Goal: Transaction & Acquisition: Purchase product/service

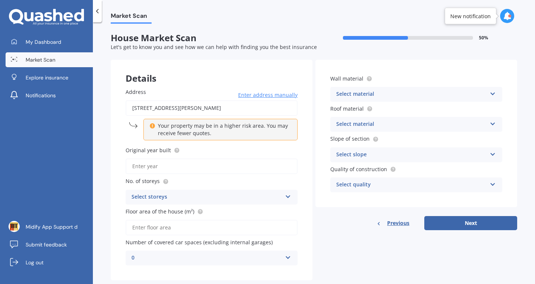
scroll to position [16, 0]
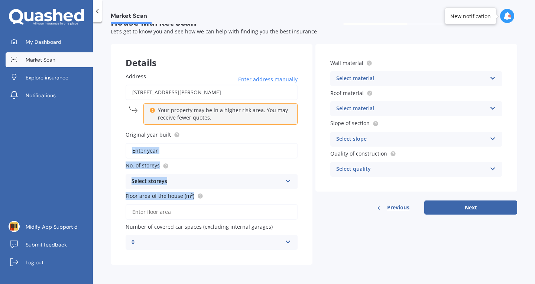
drag, startPoint x: 0, startPoint y: 0, endPoint x: 239, endPoint y: 142, distance: 278.0
click at [239, 142] on div "Address [STREET_ADDRESS][PERSON_NAME] Enter address manually Your property may …" at bounding box center [212, 161] width 202 height 207
click at [239, 152] on input "Original year built" at bounding box center [212, 151] width 172 height 16
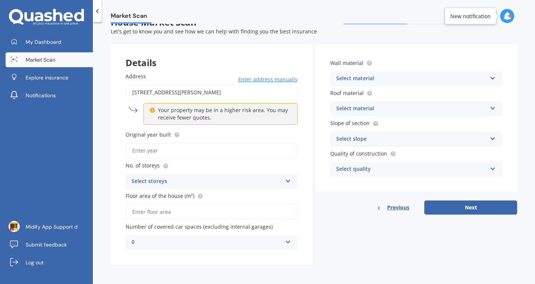
click at [153, 155] on input "Original year built" at bounding box center [212, 151] width 172 height 16
type input "1890"
click at [150, 206] on input "Floor area of the house (m²)" at bounding box center [212, 212] width 172 height 16
type input "200"
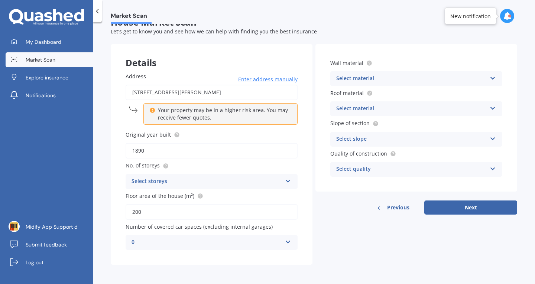
click at [167, 249] on div "0 0 1 2 3 4 5+" at bounding box center [212, 242] width 172 height 15
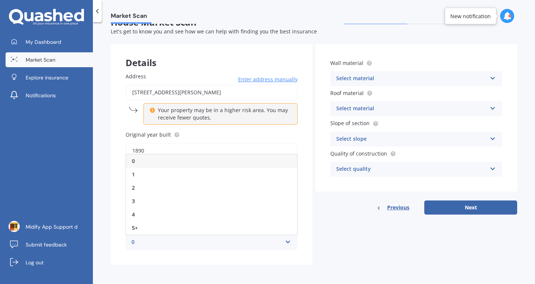
click at [154, 166] on div "0" at bounding box center [211, 161] width 171 height 13
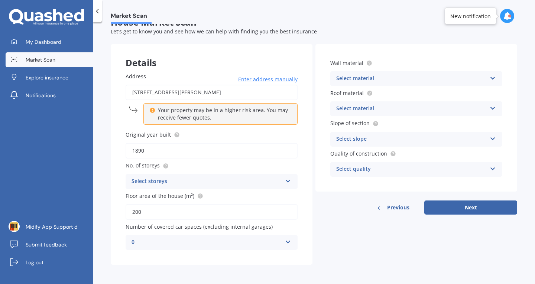
click at [367, 80] on div "Select material" at bounding box center [411, 78] width 150 height 9
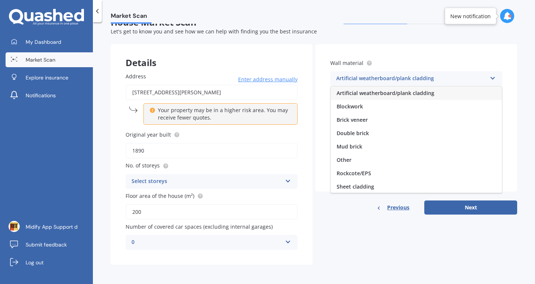
click at [359, 92] on span "Artificial weatherboard/plank cladding" at bounding box center [386, 93] width 98 height 7
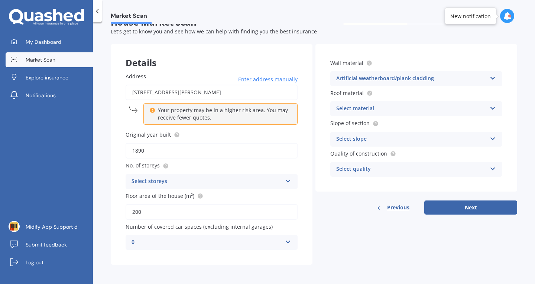
click at [351, 110] on div "Select material" at bounding box center [411, 108] width 150 height 9
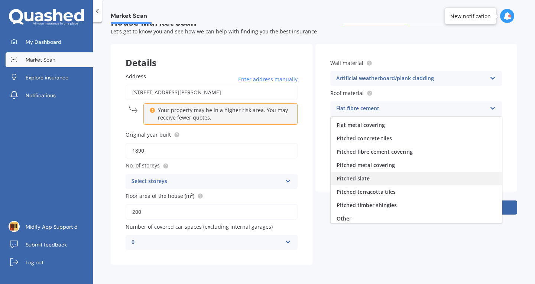
scroll to position [27, 0]
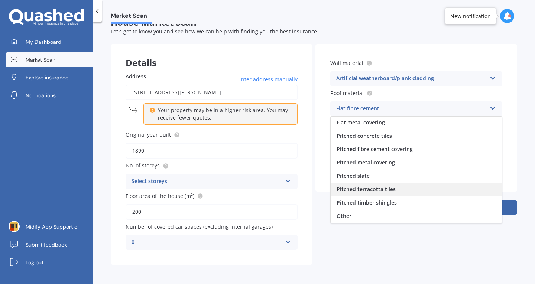
click at [365, 191] on span "Pitched terracotta tiles" at bounding box center [366, 189] width 59 height 7
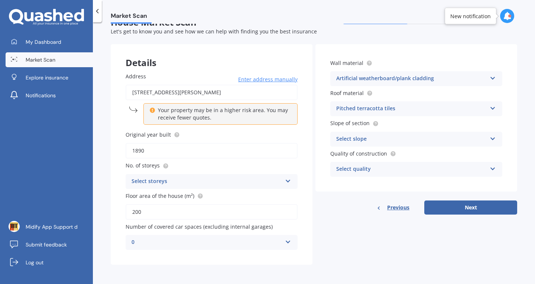
click at [359, 136] on div "Select slope" at bounding box center [411, 139] width 150 height 9
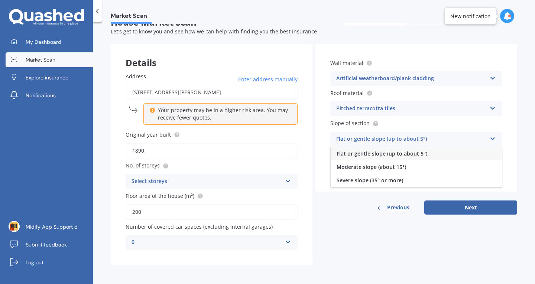
click at [359, 157] on span "Flat or gentle slope (up to about 5°)" at bounding box center [382, 153] width 91 height 7
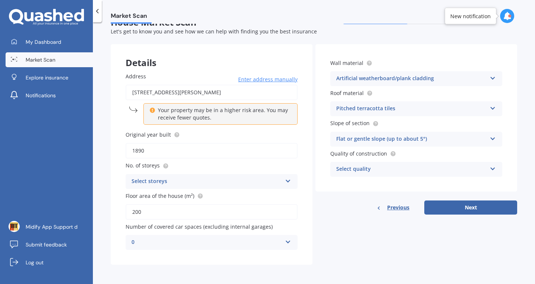
click at [356, 166] on div "Select quality" at bounding box center [411, 169] width 150 height 9
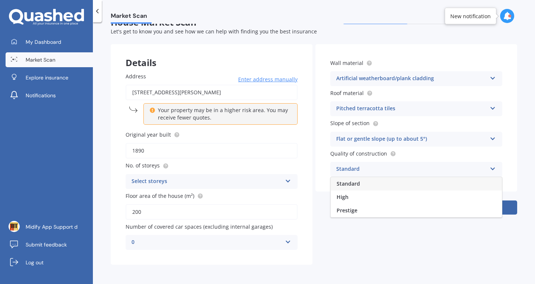
click at [355, 187] on span "Standard" at bounding box center [348, 183] width 23 height 7
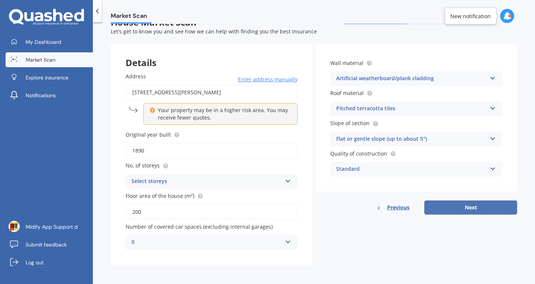
click at [462, 212] on button "Next" at bounding box center [470, 208] width 93 height 14
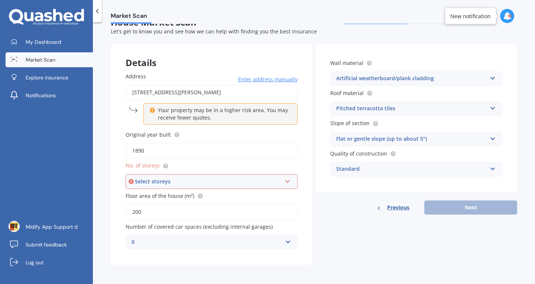
click at [255, 189] on div "Select storeys 1 2 3 4 5+" at bounding box center [212, 181] width 172 height 15
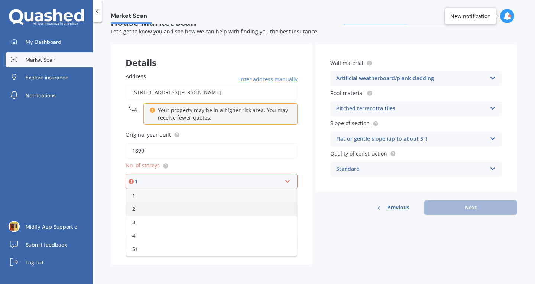
click at [217, 213] on div "2" at bounding box center [211, 208] width 171 height 13
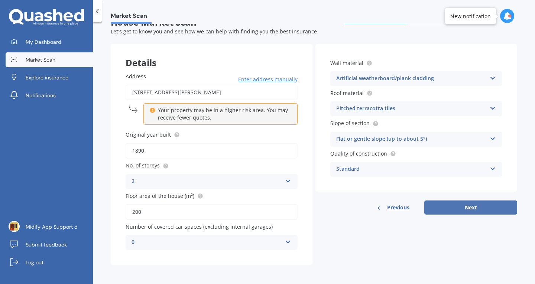
click at [452, 201] on button "Next" at bounding box center [470, 208] width 93 height 14
select select "06"
select select "09"
select select "1996"
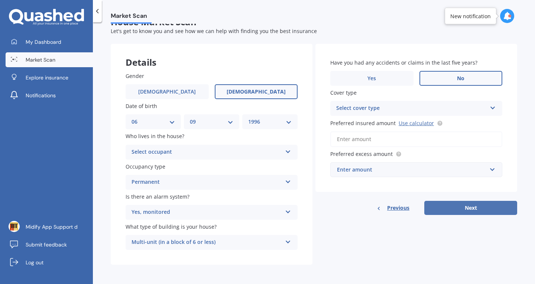
scroll to position [0, 0]
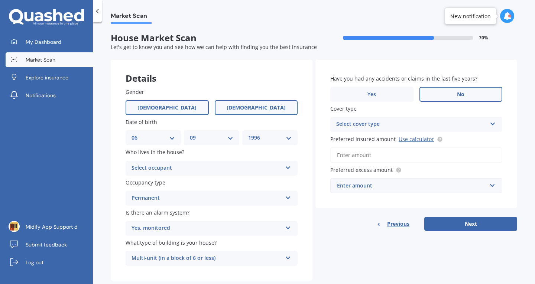
click at [170, 107] on span "[DEMOGRAPHIC_DATA]" at bounding box center [166, 108] width 59 height 6
click at [0, 0] on input "[DEMOGRAPHIC_DATA]" at bounding box center [0, 0] width 0 height 0
click at [253, 106] on span "[DEMOGRAPHIC_DATA]" at bounding box center [256, 108] width 59 height 6
click at [0, 0] on input "[DEMOGRAPHIC_DATA]" at bounding box center [0, 0] width 0 height 0
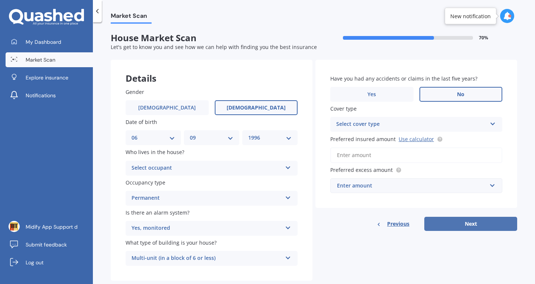
click at [442, 225] on button "Next" at bounding box center [470, 224] width 93 height 14
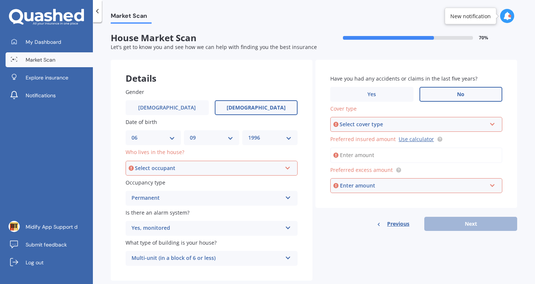
click at [226, 162] on div "Select occupant Owner Owner + Boarder" at bounding box center [212, 168] width 172 height 15
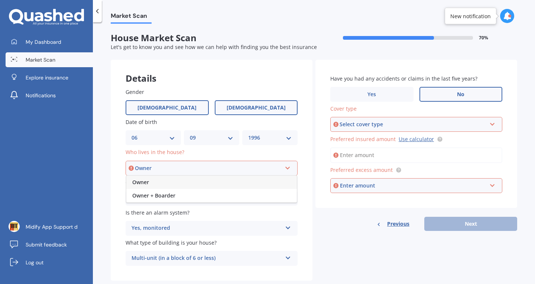
click at [164, 106] on span "[DEMOGRAPHIC_DATA]" at bounding box center [166, 108] width 59 height 6
click at [0, 0] on input "[DEMOGRAPHIC_DATA]" at bounding box center [0, 0] width 0 height 0
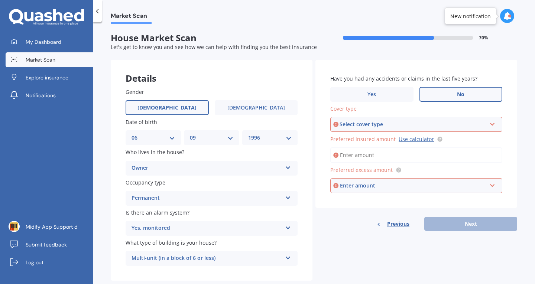
click at [366, 126] on div "Select cover type" at bounding box center [413, 124] width 147 height 8
click at [358, 135] on div "High" at bounding box center [416, 138] width 171 height 13
click at [354, 192] on input "text" at bounding box center [413, 186] width 165 height 14
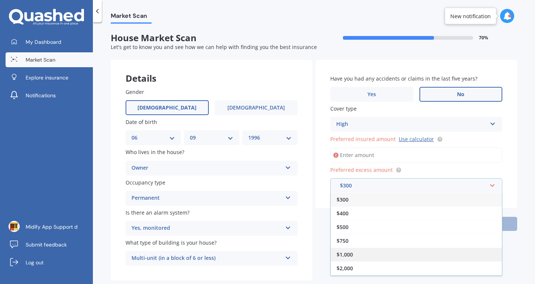
click at [354, 254] on div "$1,000" at bounding box center [416, 255] width 171 height 14
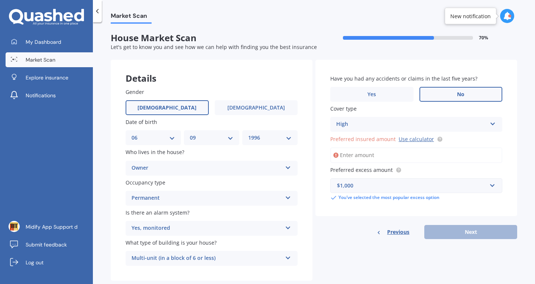
click at [359, 152] on input "Preferred insured amount Use calculator" at bounding box center [416, 155] width 172 height 16
type input "$1,000,000"
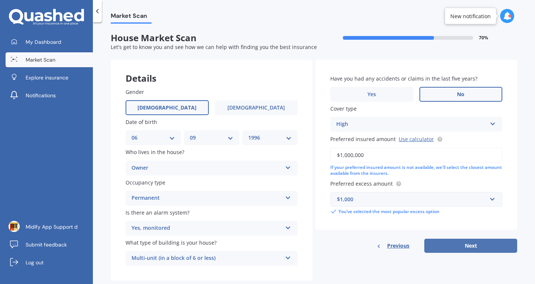
click at [439, 250] on button "Next" at bounding box center [470, 246] width 93 height 14
select select "06"
select select "09"
select select "1996"
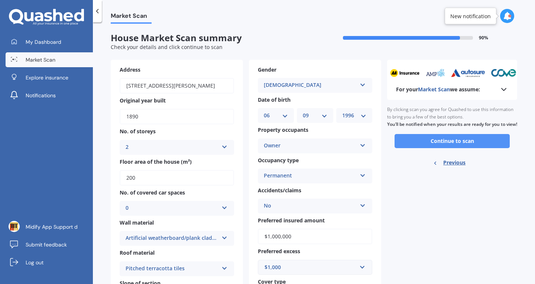
click at [413, 148] on button "Continue to scan" at bounding box center [452, 141] width 115 height 14
